Goal: Information Seeking & Learning: Learn about a topic

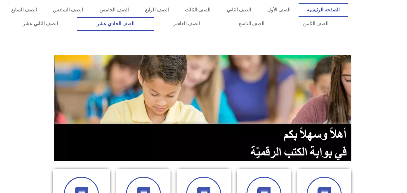
click at [154, 26] on link "الصف الحادي عشر" at bounding box center [115, 24] width 77 height 14
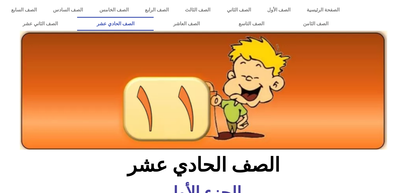
click at [345, 99] on img at bounding box center [204, 89] width 368 height 119
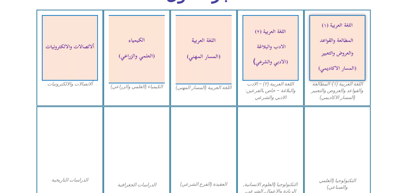
scroll to position [193, 0]
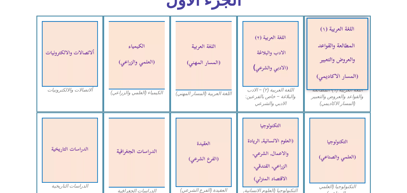
click at [358, 51] on img at bounding box center [338, 54] width 62 height 72
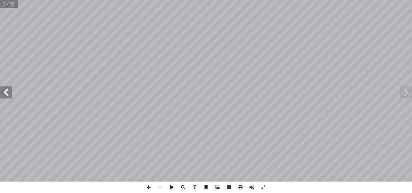
click at [11, 96] on span at bounding box center [6, 93] width 12 height 12
click at [11, 97] on span at bounding box center [6, 93] width 12 height 12
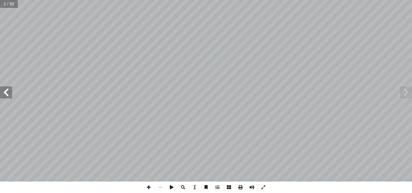
click at [11, 96] on span at bounding box center [6, 93] width 12 height 12
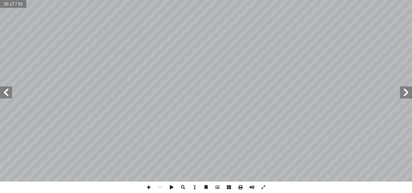
click at [11, 96] on span at bounding box center [6, 93] width 12 height 12
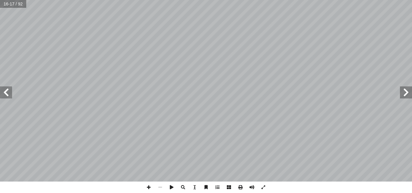
click at [11, 96] on span at bounding box center [6, 93] width 12 height 12
click at [408, 95] on span at bounding box center [406, 93] width 12 height 12
click at [6, 98] on span at bounding box center [6, 93] width 12 height 12
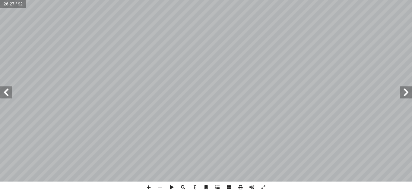
click at [0, 98] on span at bounding box center [6, 93] width 12 height 12
click at [154, 187] on span at bounding box center [159, 187] width 11 height 11
click at [149, 188] on span at bounding box center [148, 187] width 11 height 11
click at [161, 186] on span at bounding box center [159, 187] width 11 height 11
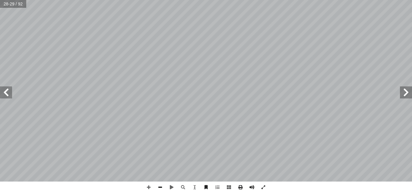
click at [158, 191] on span at bounding box center [159, 187] width 11 height 11
click at [411, 98] on span at bounding box center [406, 93] width 12 height 12
click at [10, 87] on span at bounding box center [6, 93] width 12 height 12
click at [148, 184] on span at bounding box center [148, 187] width 11 height 11
click at [150, 185] on span at bounding box center [148, 187] width 11 height 11
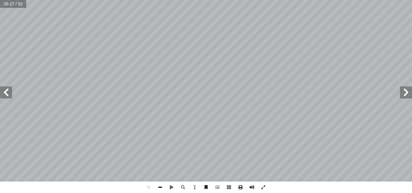
click at [162, 189] on span at bounding box center [159, 187] width 11 height 11
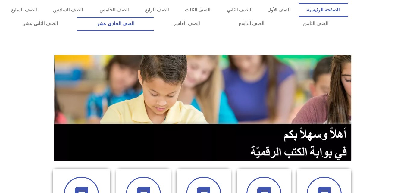
click at [154, 25] on link "الصف الحادي عشر" at bounding box center [115, 24] width 77 height 14
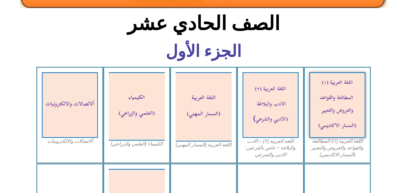
scroll to position [157, 0]
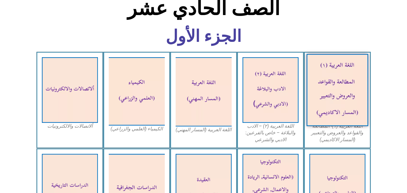
click at [359, 116] on img at bounding box center [338, 90] width 62 height 72
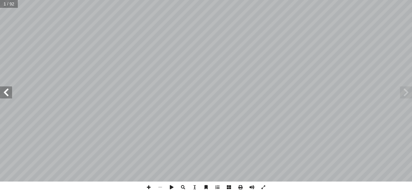
click at [5, 96] on span at bounding box center [6, 93] width 12 height 12
click at [3, 94] on span at bounding box center [6, 93] width 12 height 12
click at [4, 94] on span at bounding box center [6, 93] width 12 height 12
click at [5, 97] on span at bounding box center [6, 93] width 12 height 12
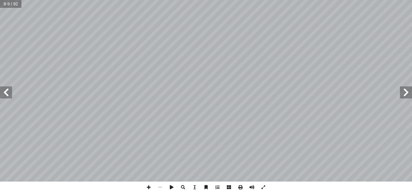
click at [5, 97] on span at bounding box center [6, 93] width 12 height 12
